Goal: Task Accomplishment & Management: Manage account settings

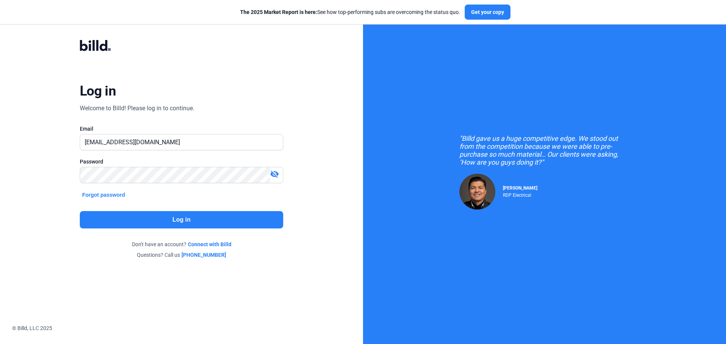
click at [156, 216] on button "Log in" at bounding box center [181, 219] width 203 height 17
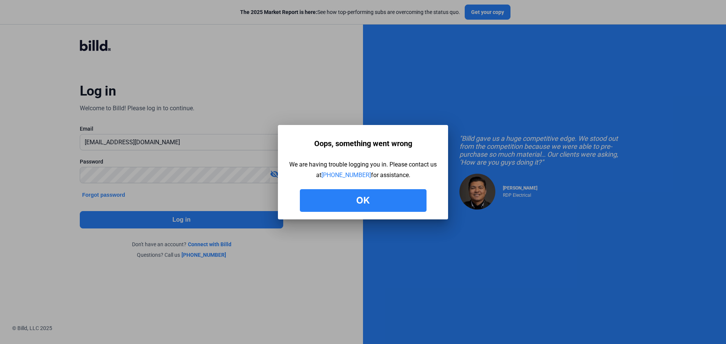
drag, startPoint x: 405, startPoint y: 198, endPoint x: 379, endPoint y: 200, distance: 25.5
click at [404, 198] on button "Ok" at bounding box center [363, 200] width 127 height 23
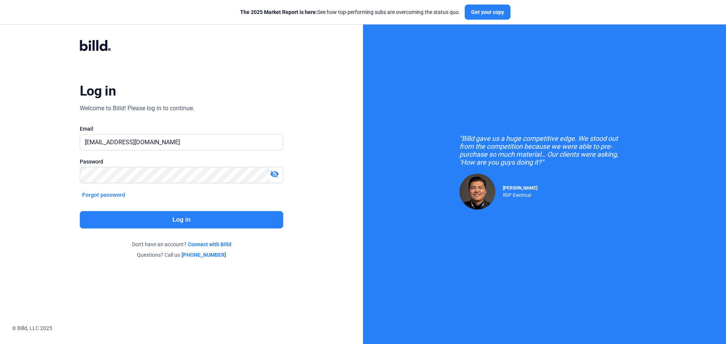
click at [182, 220] on button "Log in" at bounding box center [181, 219] width 203 height 17
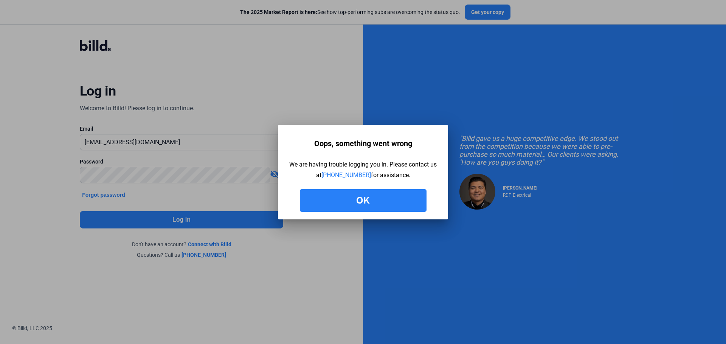
click at [339, 201] on button "Ok" at bounding box center [363, 200] width 127 height 23
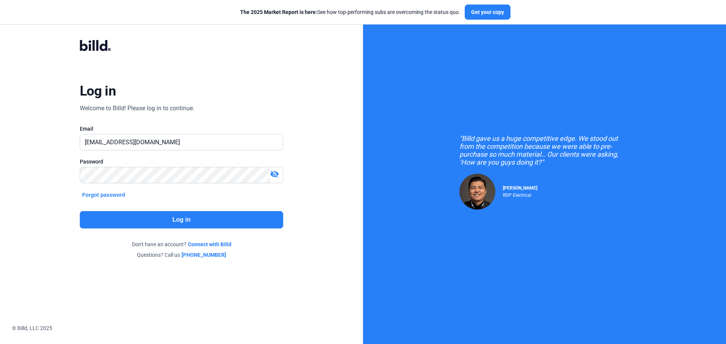
click at [188, 219] on button "Log in" at bounding box center [181, 219] width 203 height 17
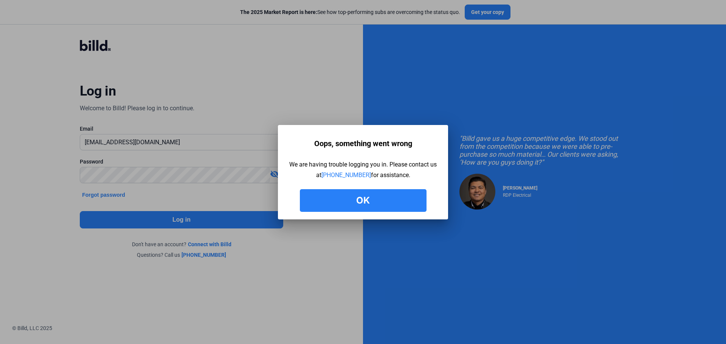
click at [361, 200] on button "Ok" at bounding box center [363, 200] width 127 height 23
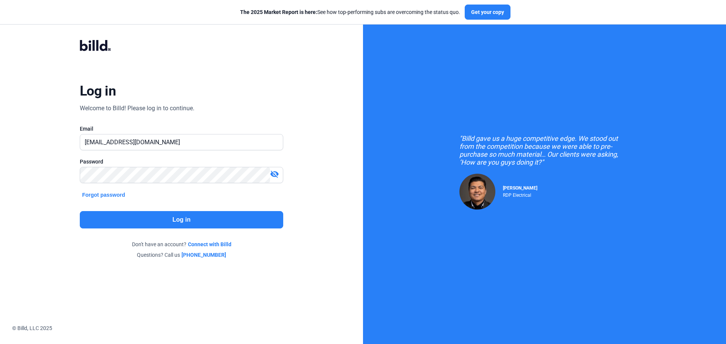
click at [182, 222] on button "Log in" at bounding box center [181, 219] width 203 height 17
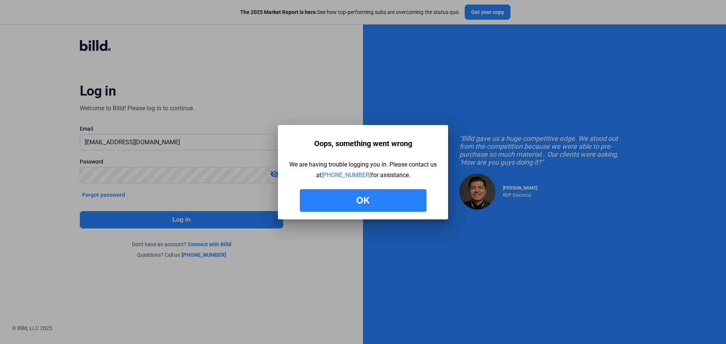
click at [362, 202] on button "Ok" at bounding box center [363, 200] width 127 height 23
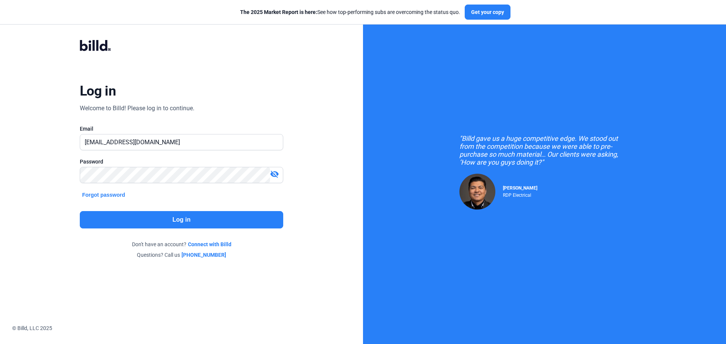
click at [186, 220] on button "Log in" at bounding box center [181, 219] width 203 height 17
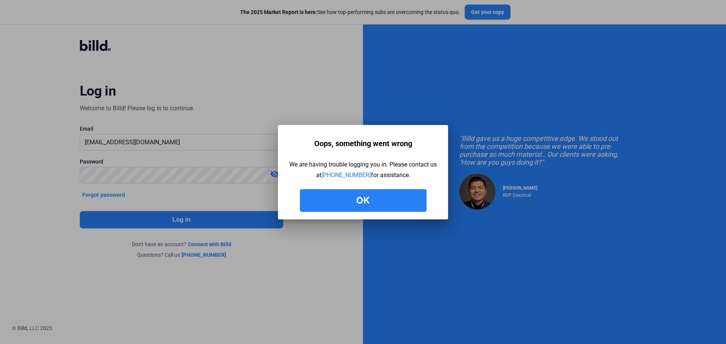
click at [373, 201] on button "Ok" at bounding box center [363, 200] width 127 height 23
